Goal: Ask a question

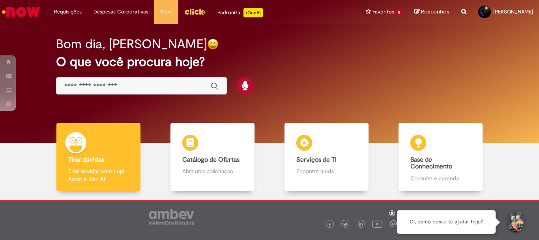
scroll to position [39, 0]
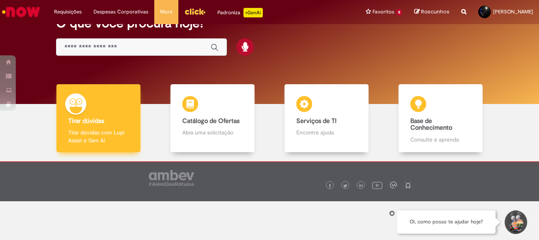
click at [104, 136] on p "Tirar dúvidas com Lupi Assist e Gen Ai" at bounding box center [98, 136] width 60 height 16
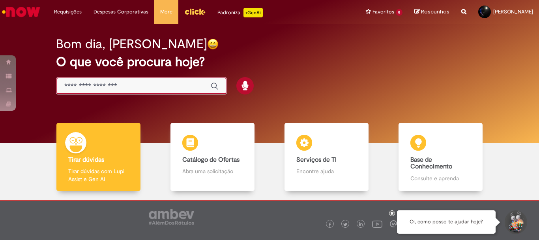
click at [165, 88] on input "Basta digitar aqui" at bounding box center [133, 86] width 139 height 9
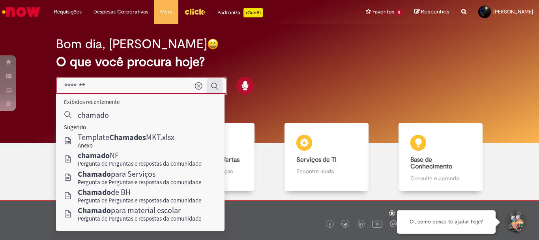
type input "*******"
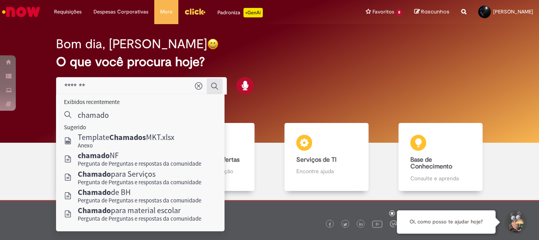
click at [213, 88] on icon "Enviar pesquisa" at bounding box center [215, 86] width 8 height 8
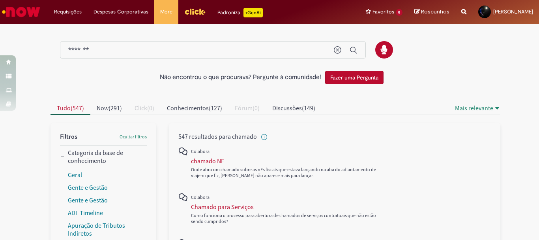
click at [195, 11] on img "Menu Cabeçalho" at bounding box center [194, 12] width 21 height 12
click at [191, 13] on img "Menu Cabeçalho" at bounding box center [194, 12] width 21 height 12
